Goal: Ask a question

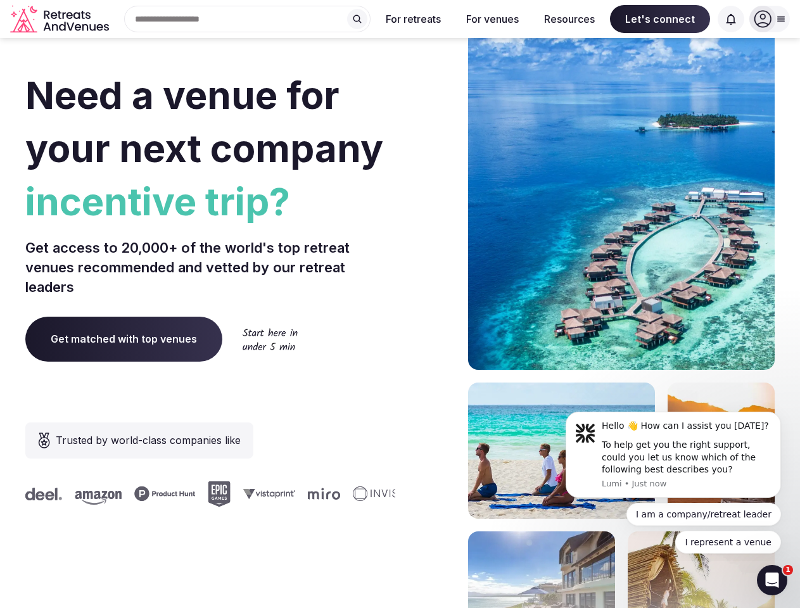
click at [400, 304] on div "Need a venue for your next company incentive trip? Get access to 20,000+ of the…" at bounding box center [399, 378] width 749 height 763
click at [248, 19] on div "Search Popular Destinations [GEOGRAPHIC_DATA], [GEOGRAPHIC_DATA] [GEOGRAPHIC_DA…" at bounding box center [242, 19] width 256 height 27
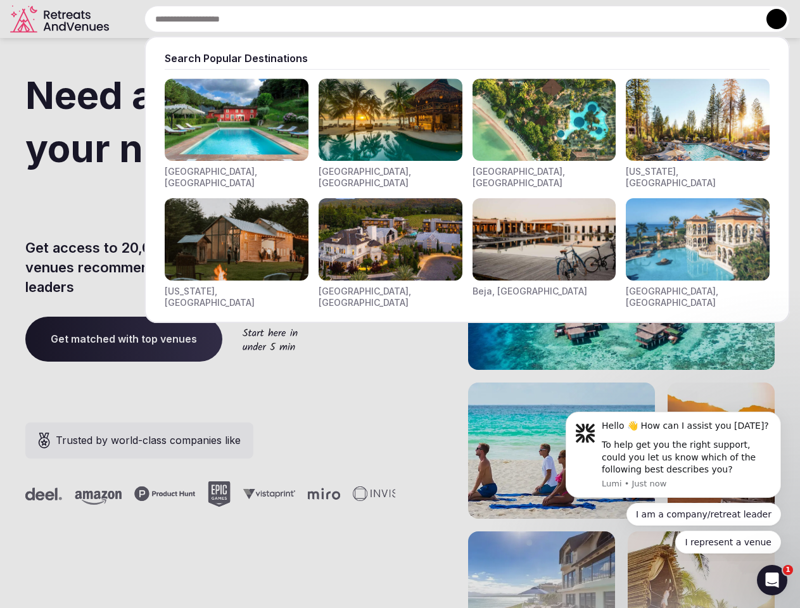
click at [357, 19] on input "text" at bounding box center [466, 19] width 645 height 27
click at [413, 19] on input "text" at bounding box center [466, 19] width 645 height 27
click at [492, 19] on input "text" at bounding box center [466, 19] width 645 height 27
click at [569, 19] on input "text" at bounding box center [466, 19] width 645 height 27
click at [660, 19] on input "text" at bounding box center [466, 19] width 645 height 27
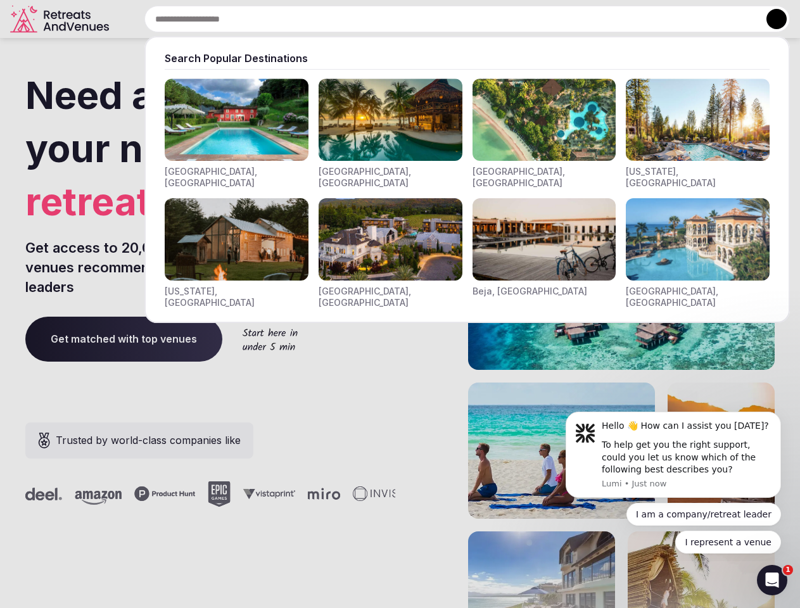
click at [731, 19] on input "text" at bounding box center [466, 19] width 645 height 27
click at [769, 19] on button at bounding box center [776, 19] width 20 height 20
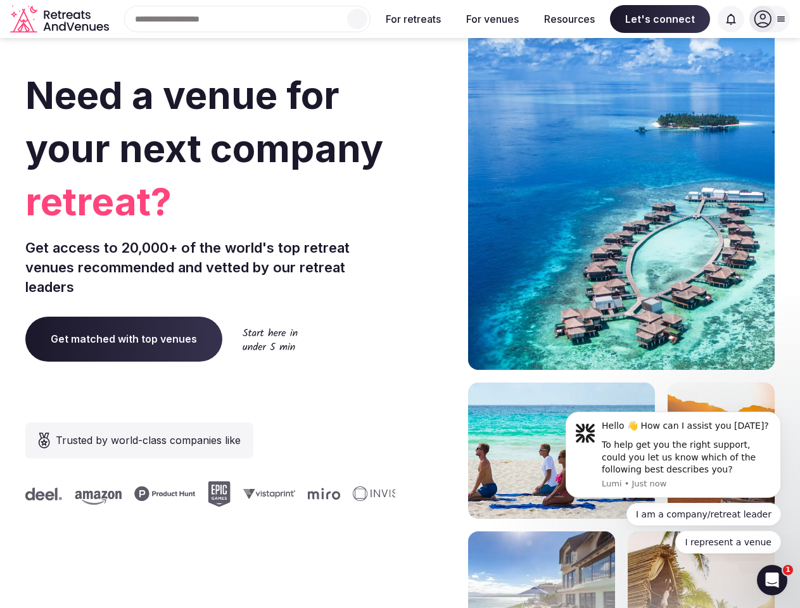
click at [673, 455] on div "To help get you the right support, could you let us know which of the following…" at bounding box center [687, 457] width 170 height 37
